Goal: Check status: Check status

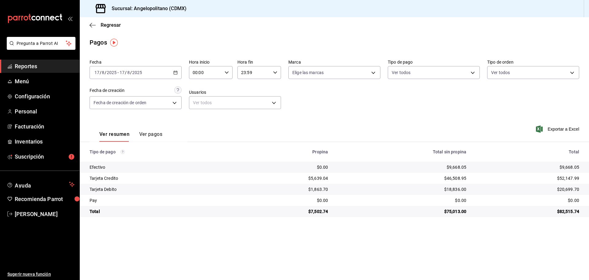
click at [175, 73] on icon "button" at bounding box center [175, 72] width 4 height 4
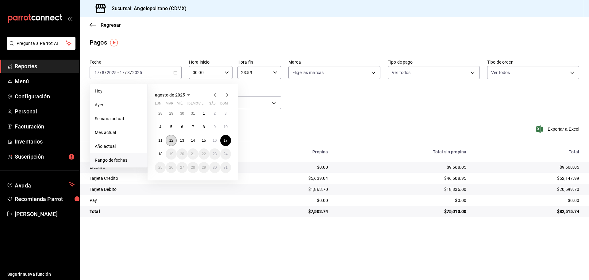
click at [174, 141] on button "12" at bounding box center [171, 140] width 11 height 11
click at [224, 140] on abbr "17" at bounding box center [226, 140] width 4 height 4
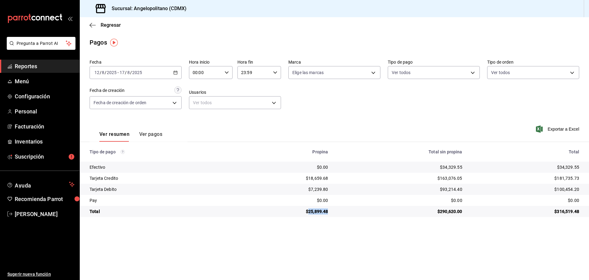
drag, startPoint x: 330, startPoint y: 212, endPoint x: 311, endPoint y: 212, distance: 19.0
click at [311, 212] on td "$25,899.48" at bounding box center [283, 211] width 99 height 11
copy div "25,899.48"
click at [90, 25] on icon "button" at bounding box center [93, 25] width 6 height 6
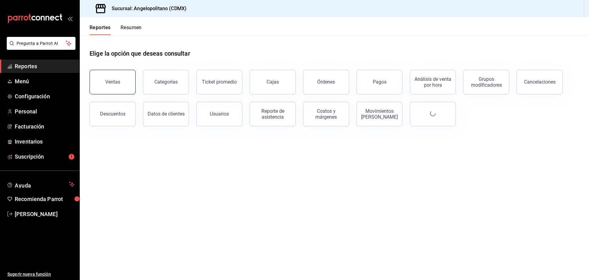
click at [121, 82] on button "Ventas" at bounding box center [113, 82] width 46 height 25
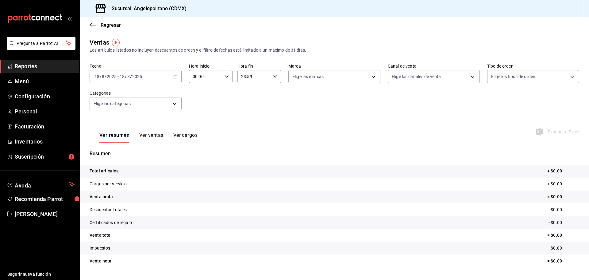
click at [176, 76] on \(Stroke\) "button" at bounding box center [175, 76] width 3 height 0
click at [116, 149] on span "Rango de fechas" at bounding box center [119, 150] width 48 height 6
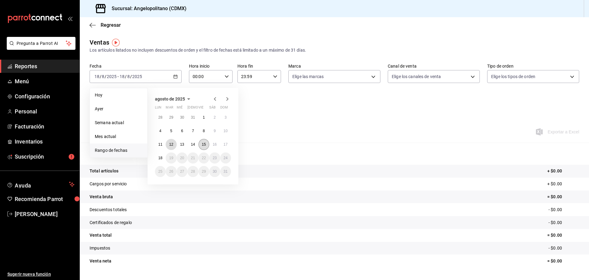
drag, startPoint x: 174, startPoint y: 142, endPoint x: 203, endPoint y: 142, distance: 29.2
click at [176, 142] on button "12" at bounding box center [171, 144] width 11 height 11
click at [224, 143] on abbr "17" at bounding box center [226, 144] width 4 height 4
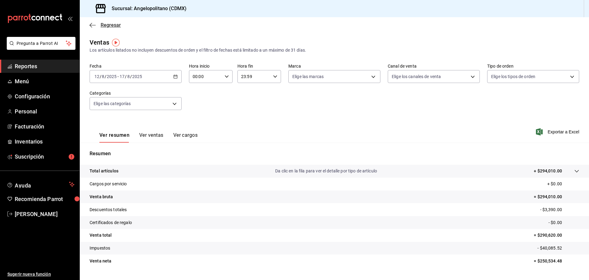
click at [103, 24] on span "Regresar" at bounding box center [111, 25] width 20 height 6
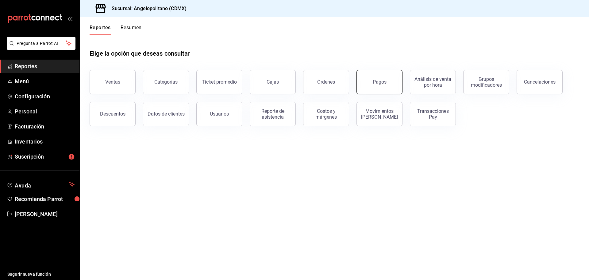
click at [376, 87] on button "Pagos" at bounding box center [380, 82] width 46 height 25
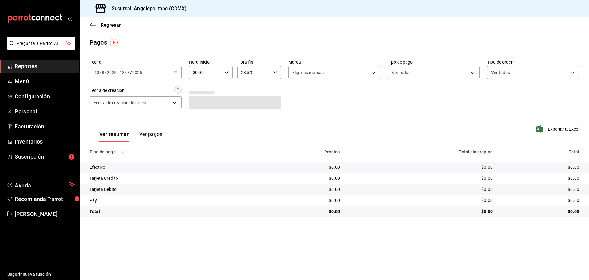
click at [176, 73] on icon "button" at bounding box center [175, 72] width 4 height 4
click at [118, 159] on span "Rango de fechas" at bounding box center [119, 160] width 48 height 6
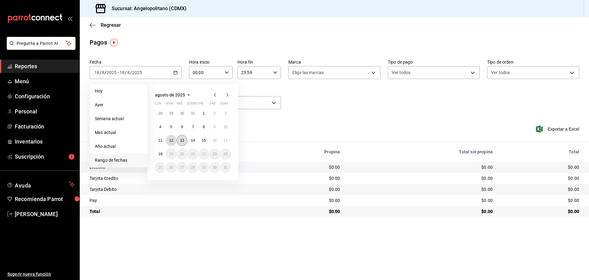
drag, startPoint x: 172, startPoint y: 139, endPoint x: 187, endPoint y: 141, distance: 14.5
click at [173, 140] on abbr "12" at bounding box center [171, 140] width 4 height 4
click at [229, 142] on button "17" at bounding box center [225, 140] width 11 height 11
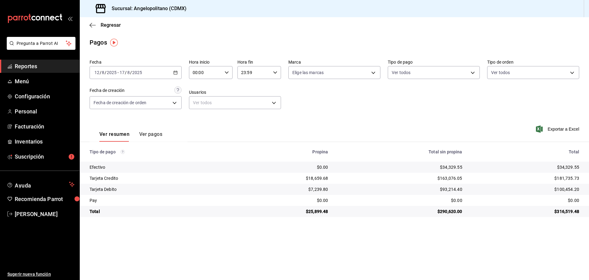
click at [186, 179] on div "Tarjeta Credito" at bounding box center [160, 178] width 140 height 6
click at [90, 24] on icon "button" at bounding box center [93, 25] width 6 height 6
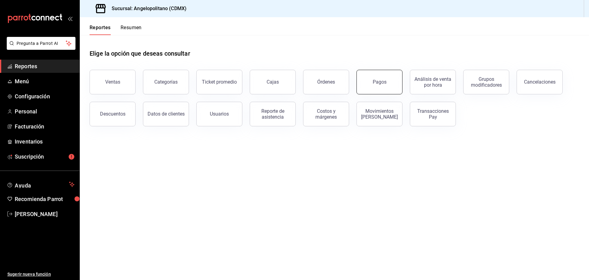
click at [381, 83] on div "Pagos" at bounding box center [380, 82] width 14 height 6
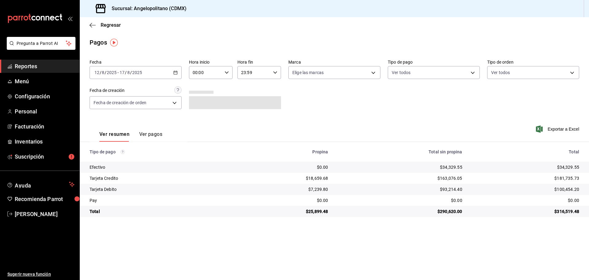
click at [175, 72] on icon "button" at bounding box center [175, 72] width 4 height 4
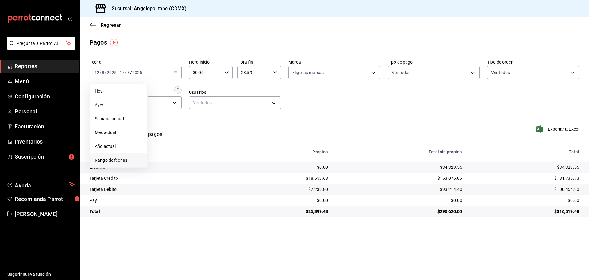
click at [125, 160] on span "Rango de fechas" at bounding box center [119, 160] width 48 height 6
click at [188, 140] on button "14" at bounding box center [193, 140] width 11 height 11
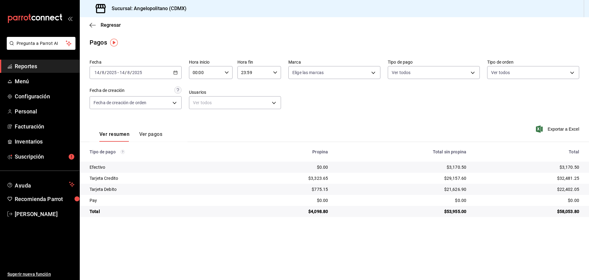
click at [175, 72] on icon "button" at bounding box center [175, 72] width 4 height 4
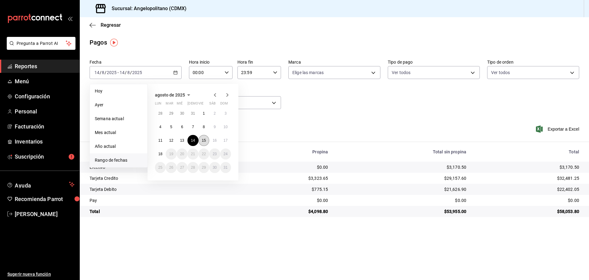
click at [200, 139] on button "15" at bounding box center [204, 140] width 11 height 11
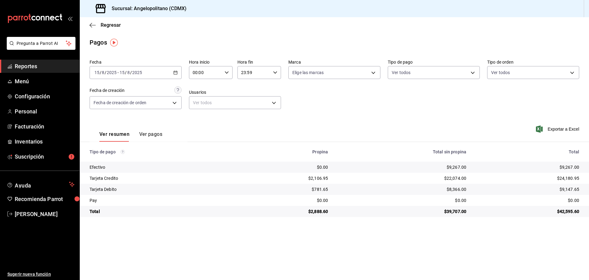
click at [176, 75] on div "[DATE] [DATE] - [DATE] [DATE]" at bounding box center [136, 72] width 92 height 13
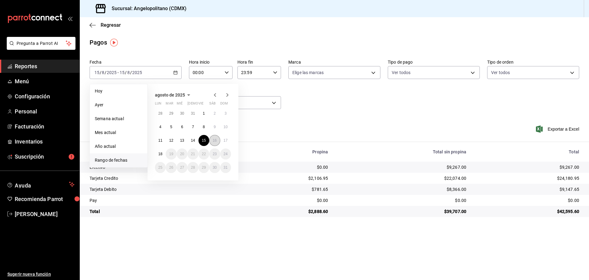
click at [216, 142] on abbr "16" at bounding box center [215, 140] width 4 height 4
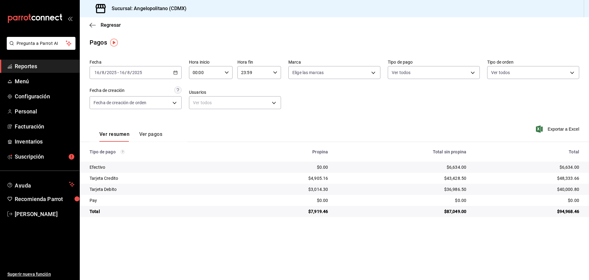
click at [174, 72] on icon "button" at bounding box center [175, 72] width 4 height 4
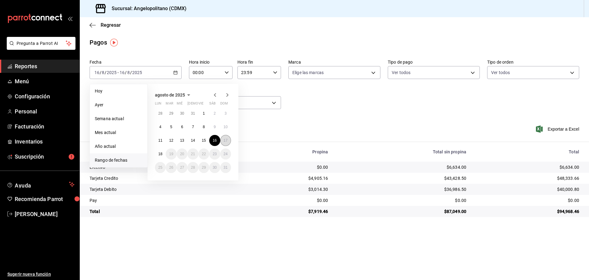
click at [223, 140] on button "17" at bounding box center [225, 140] width 11 height 11
